Goal: Transaction & Acquisition: Purchase product/service

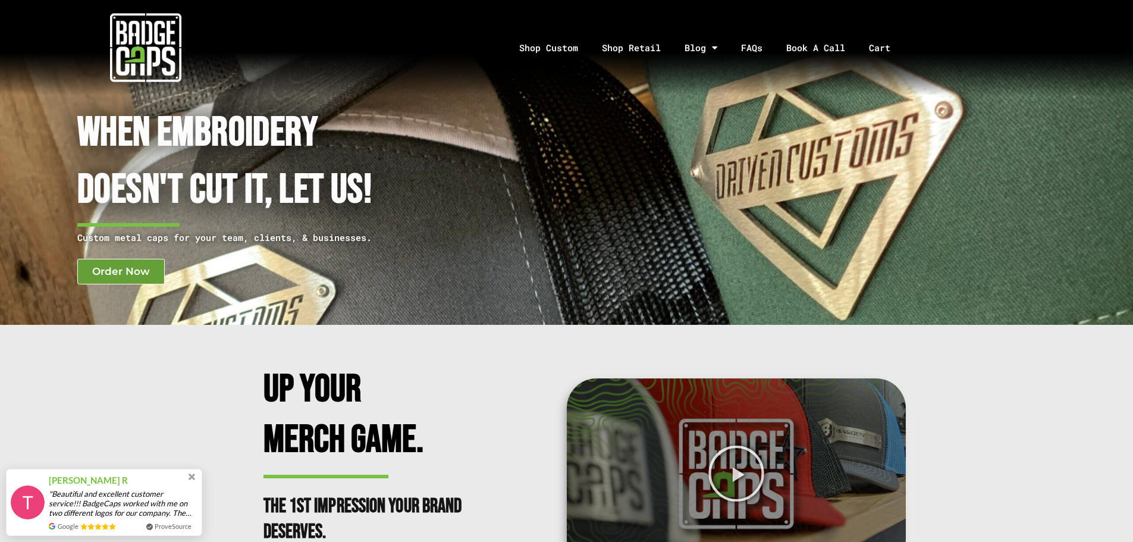
click at [115, 271] on span "Order Now" at bounding box center [121, 272] width 58 height 10
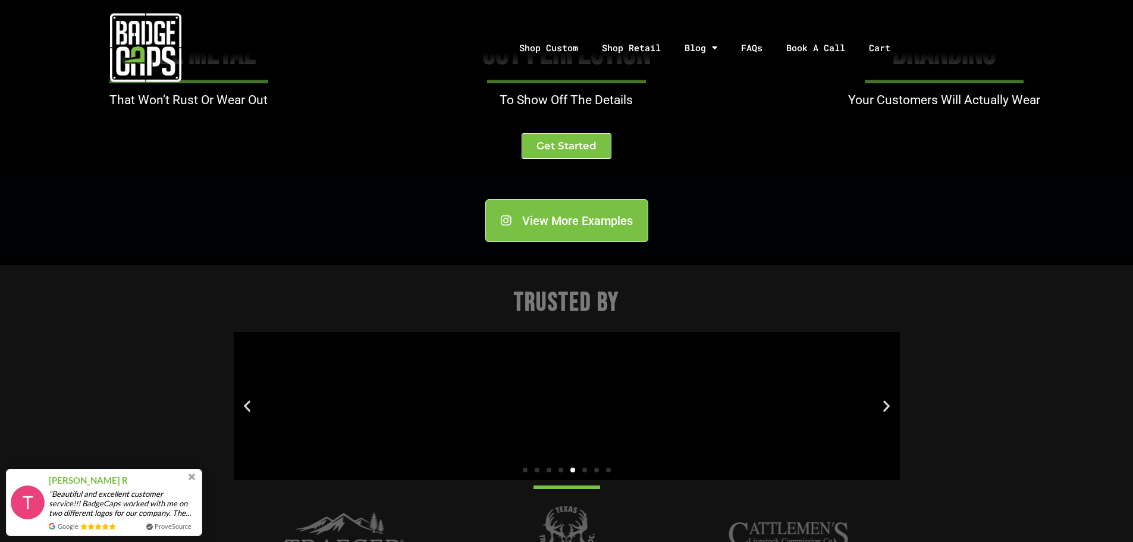
scroll to position [1487, 0]
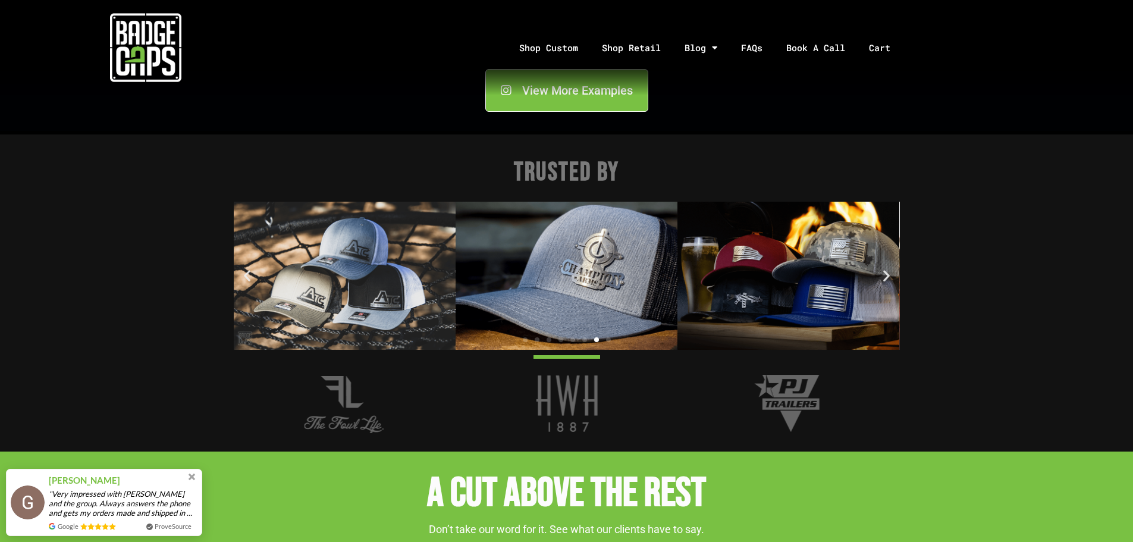
click at [246, 272] on icon "Previous slide" at bounding box center [247, 275] width 15 height 15
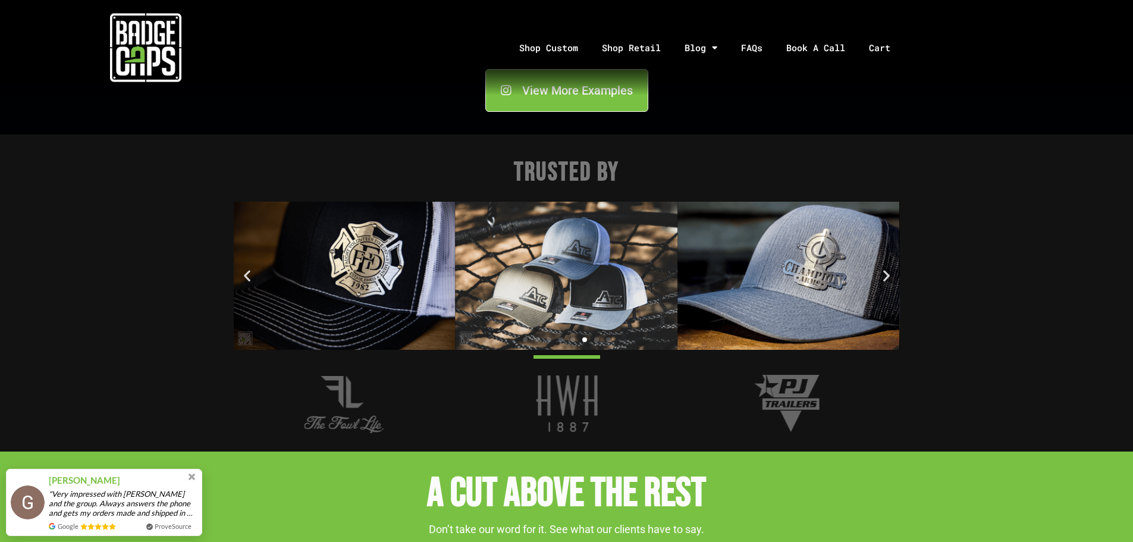
click at [246, 272] on icon "Previous slide" at bounding box center [247, 275] width 15 height 15
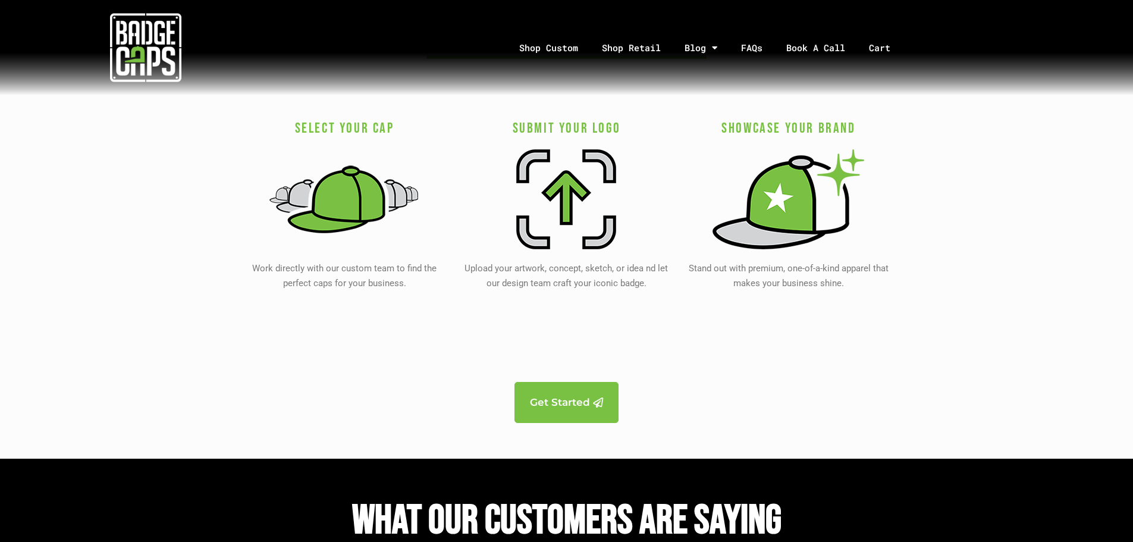
scroll to position [2439, 0]
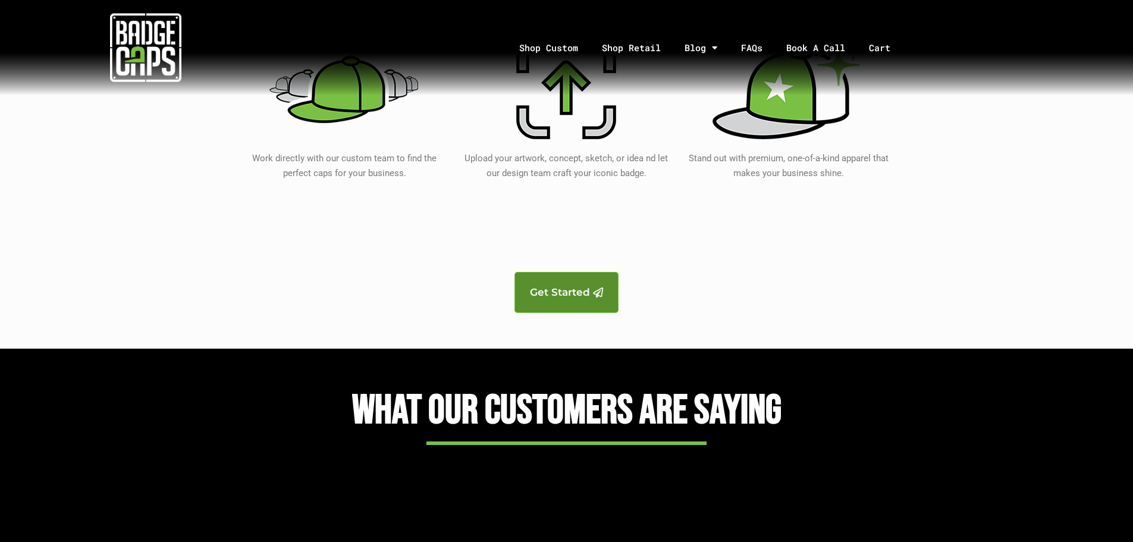
click at [588, 297] on span "Get Started" at bounding box center [560, 292] width 60 height 10
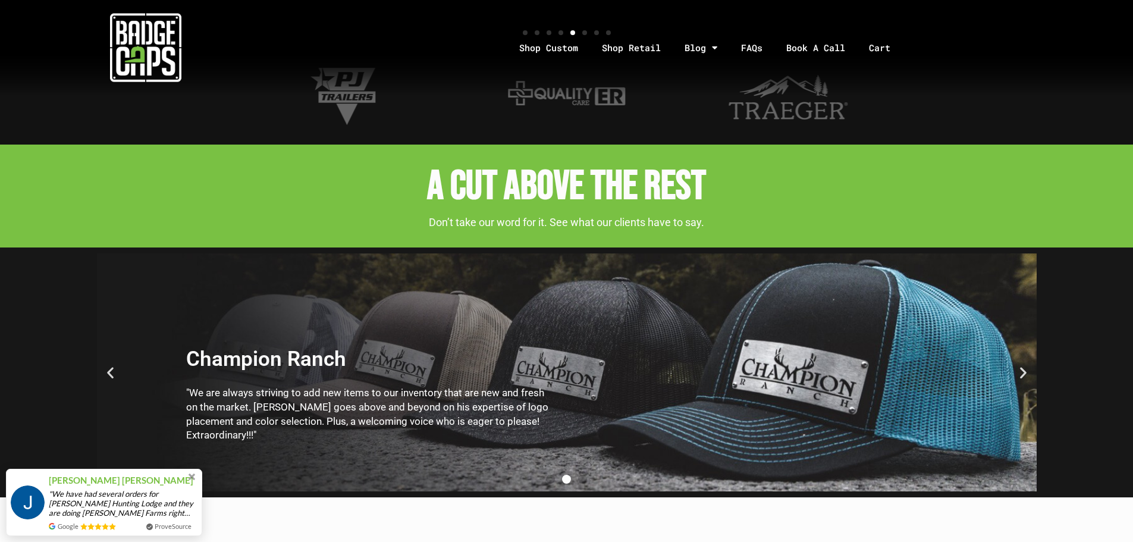
scroll to position [1785, 0]
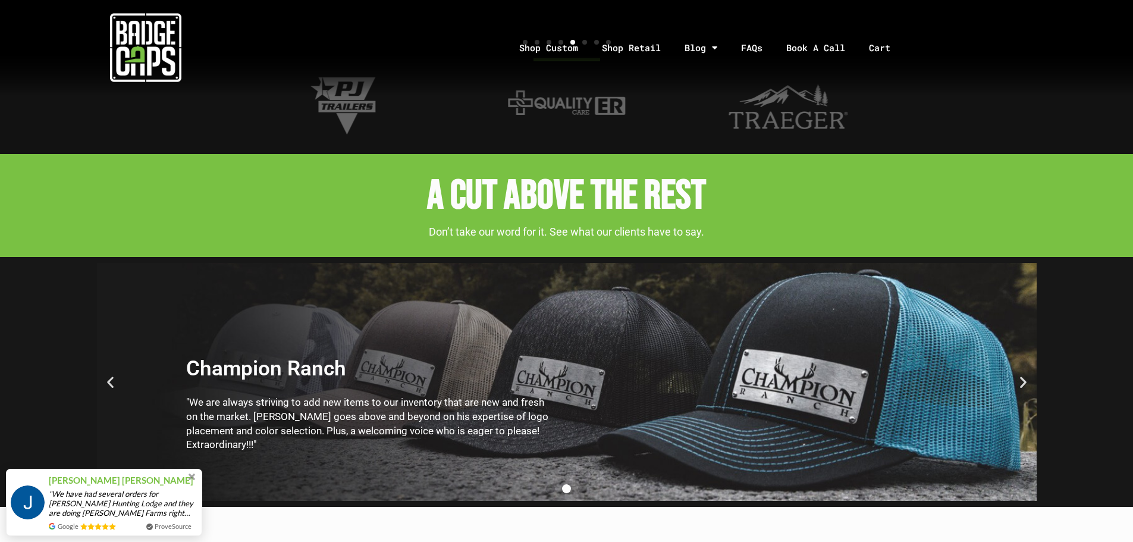
click at [1022, 380] on icon "Next slide" at bounding box center [1023, 381] width 15 height 15
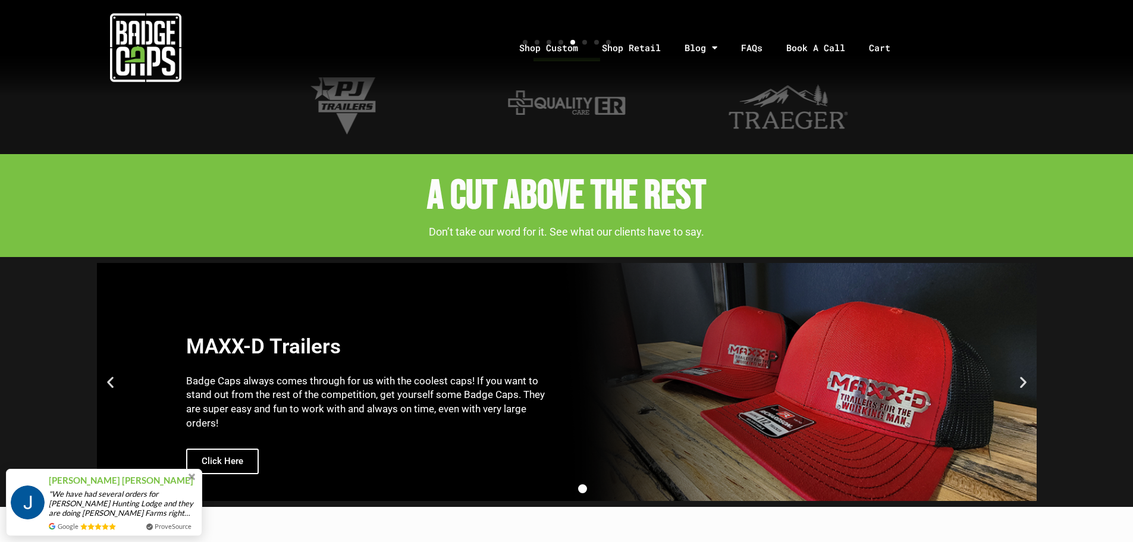
click at [1022, 380] on icon "Next slide" at bounding box center [1023, 381] width 15 height 15
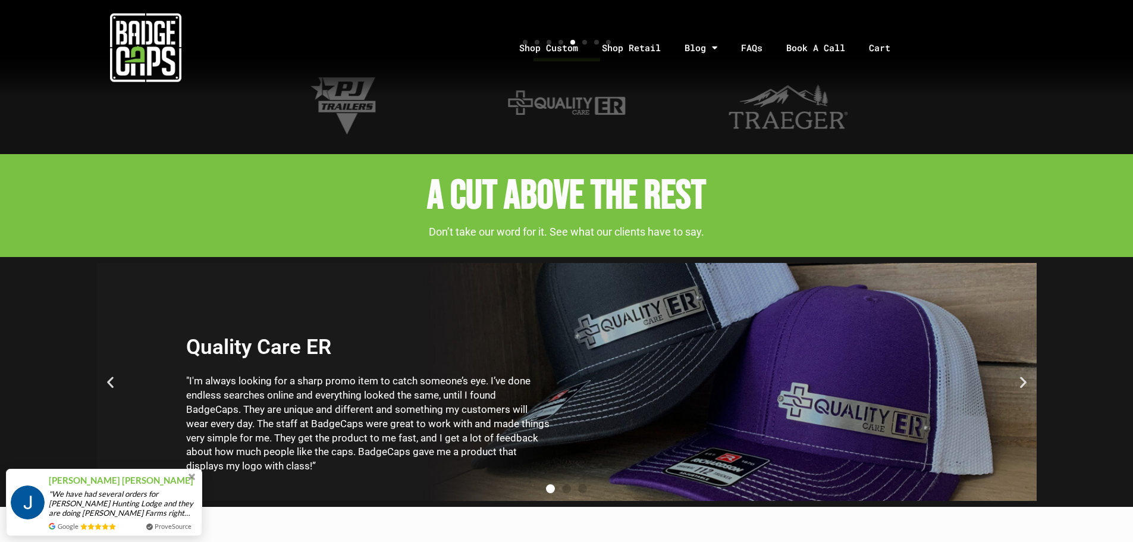
click at [104, 387] on icon "Previous slide" at bounding box center [110, 381] width 15 height 15
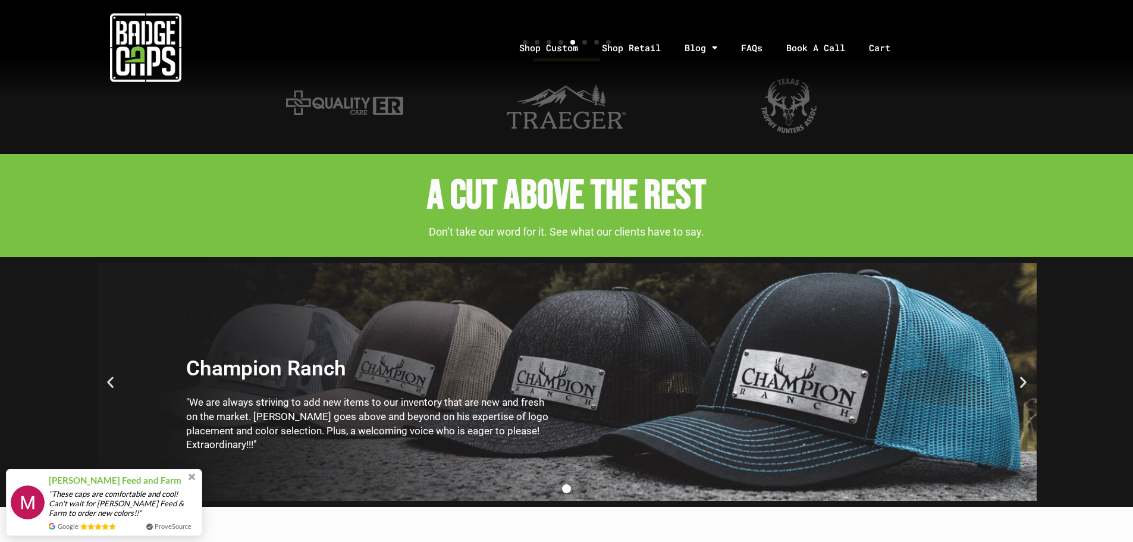
click at [1025, 383] on icon "Next slide" at bounding box center [1023, 381] width 15 height 15
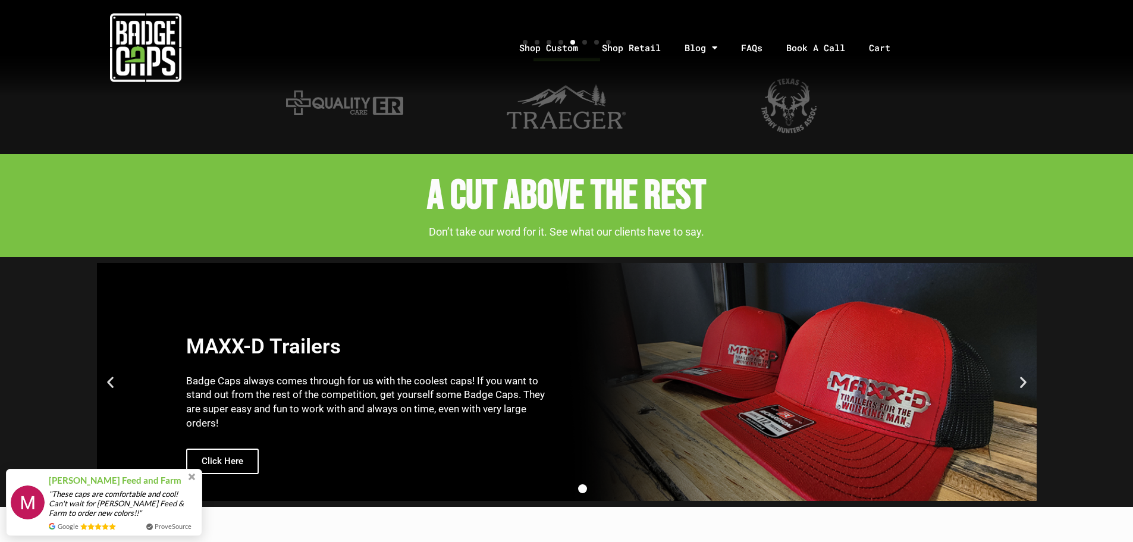
click at [1024, 381] on icon "Next slide" at bounding box center [1023, 381] width 15 height 15
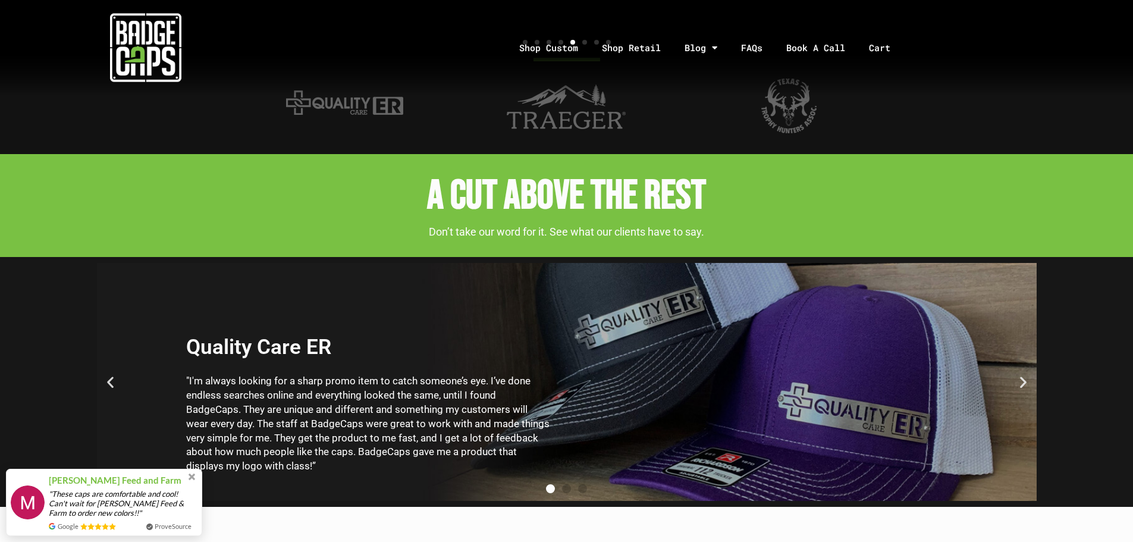
click at [1024, 381] on icon "Next slide" at bounding box center [1023, 381] width 15 height 15
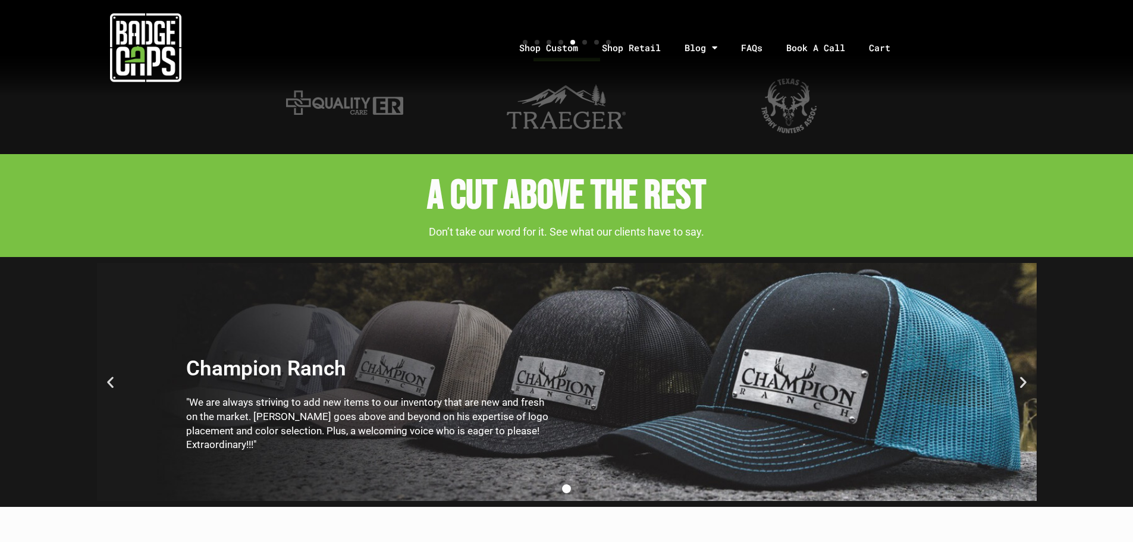
click at [1024, 381] on icon "Next slide" at bounding box center [1023, 381] width 15 height 15
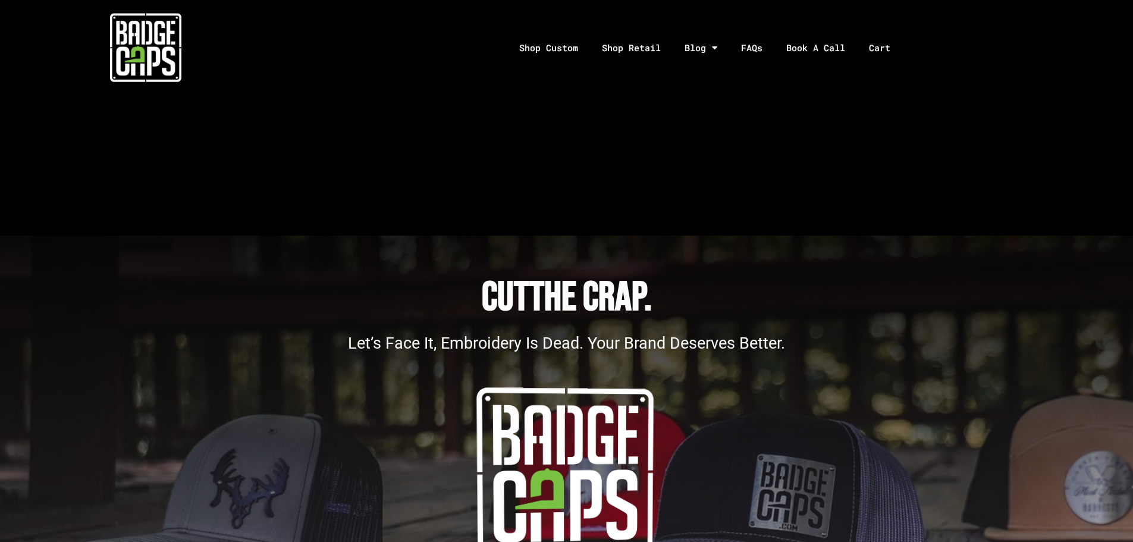
scroll to position [4045, 0]
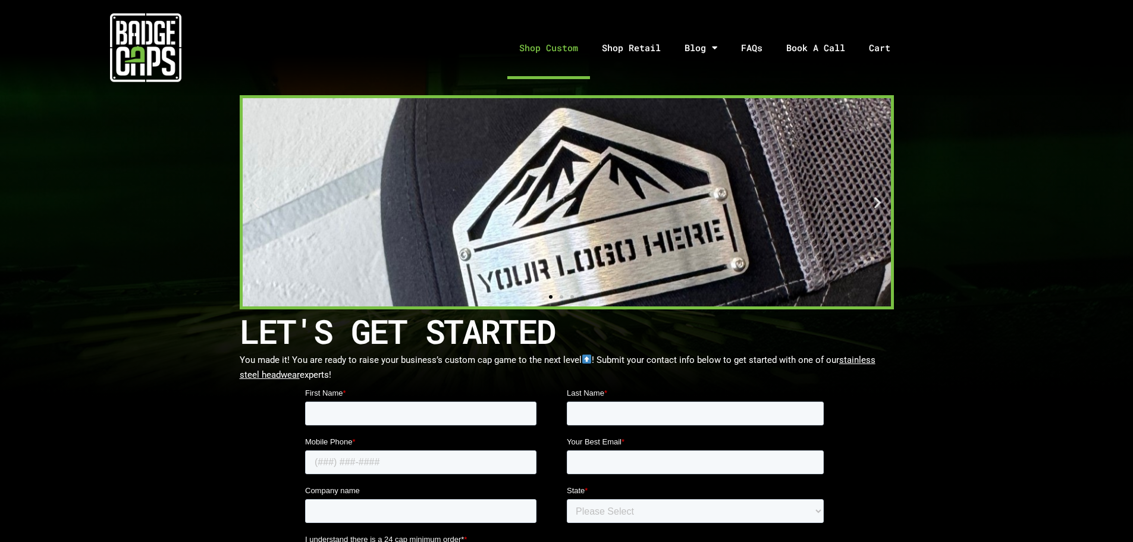
click at [571, 44] on link "Shop Custom" at bounding box center [549, 48] width 83 height 62
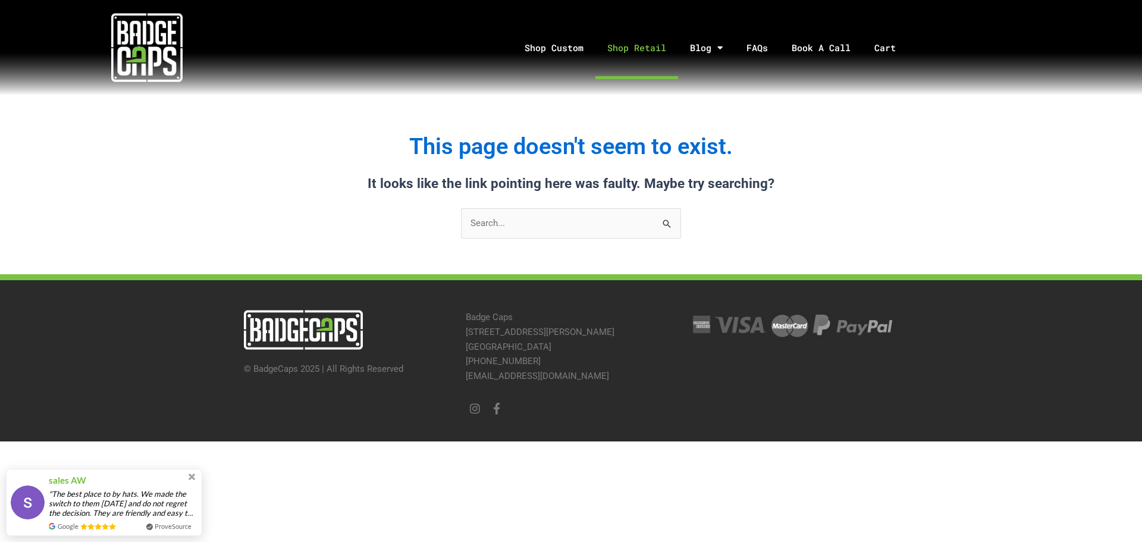
click at [628, 44] on link "Shop Retail" at bounding box center [637, 48] width 83 height 62
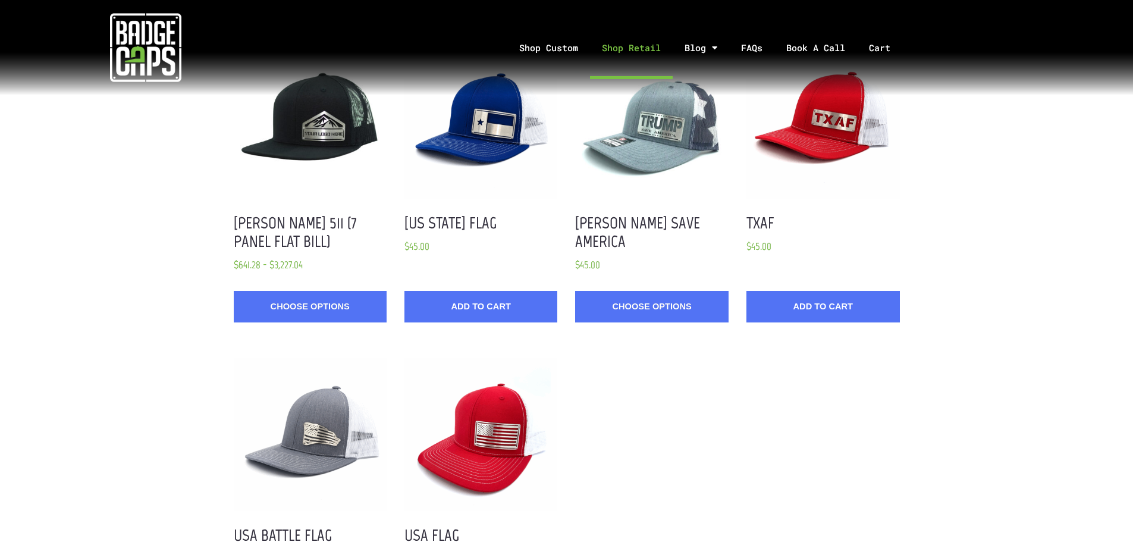
scroll to position [833, 0]
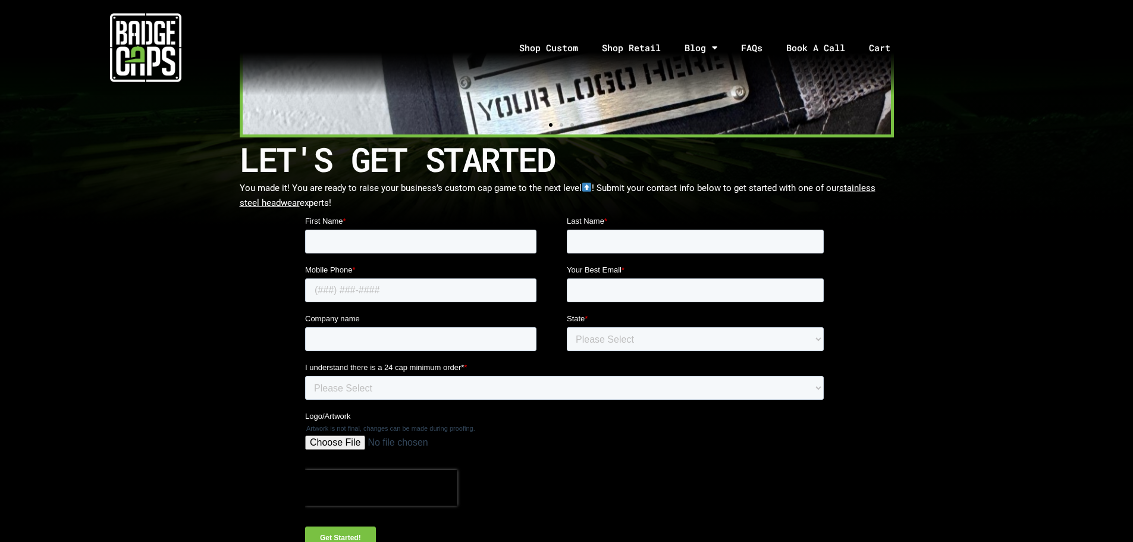
scroll to position [416, 0]
